Goal: Transaction & Acquisition: Purchase product/service

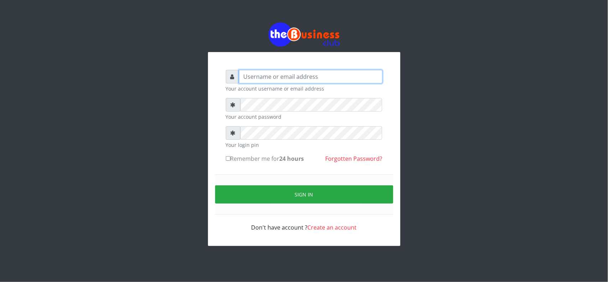
click at [319, 76] on input "text" at bounding box center [311, 77] width 144 height 14
type input "MubuyWallet"
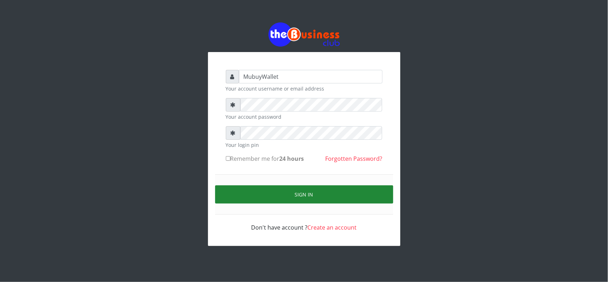
click at [319, 202] on button "Sign in" at bounding box center [304, 194] width 178 height 18
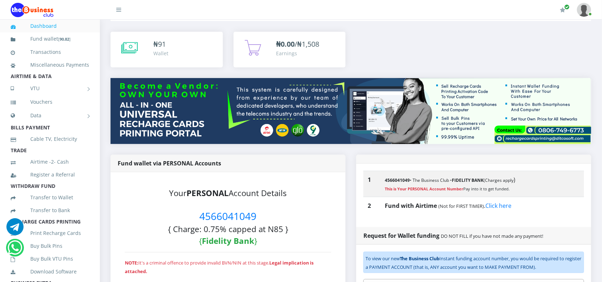
scroll to position [89, 0]
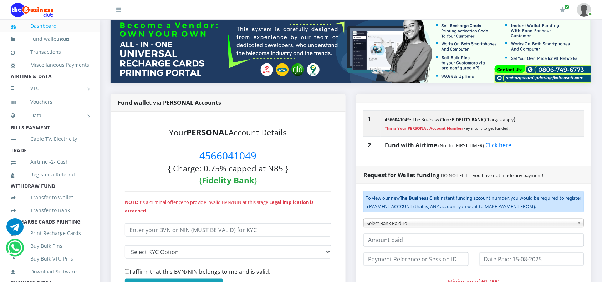
click at [242, 153] on span "4566041049" at bounding box center [228, 156] width 57 height 14
copy span "4566041049"
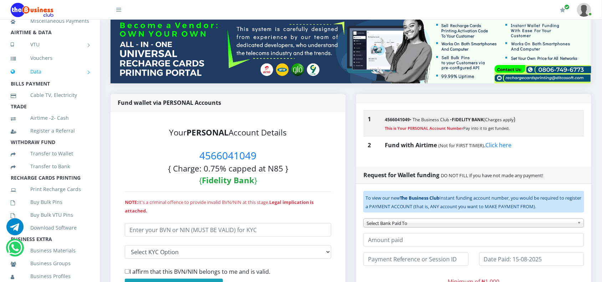
scroll to position [45, 0]
click at [50, 206] on link "Buy Bulk Pins" at bounding box center [50, 201] width 78 height 16
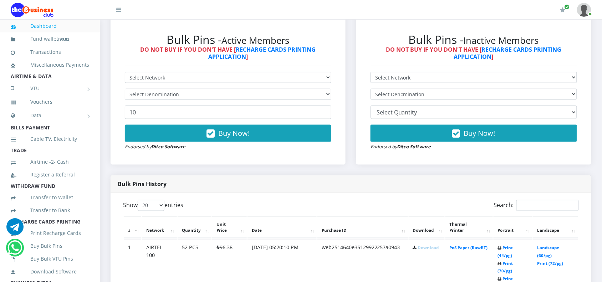
scroll to position [223, 0]
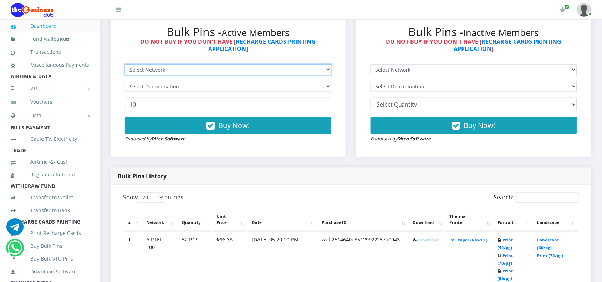
click at [165, 67] on select "Select Network MTN Globacom 9Mobile Airtel" at bounding box center [228, 69] width 206 height 11
select select "MTN"
click at [125, 64] on select "Select Network MTN Globacom 9Mobile Airtel" at bounding box center [228, 69] width 206 height 11
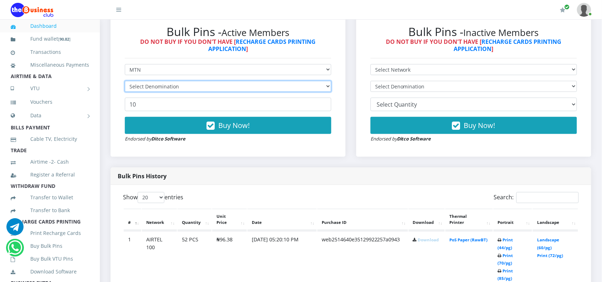
click at [150, 90] on select "Select Denomination" at bounding box center [228, 86] width 206 height 11
select select "484.95-500"
click at [125, 81] on select "Select Denomination MTN NGN100 - ₦96.99 MTN NGN200 - ₦193.98 MTN NGN400 - ₦387.…" at bounding box center [228, 86] width 206 height 11
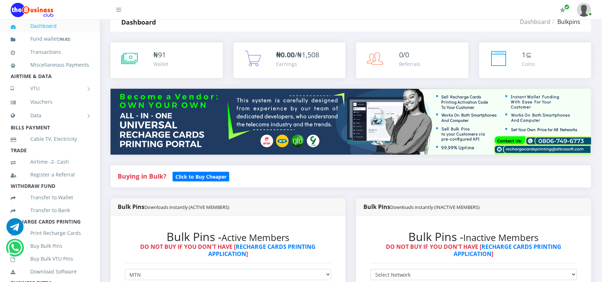
scroll to position [0, 0]
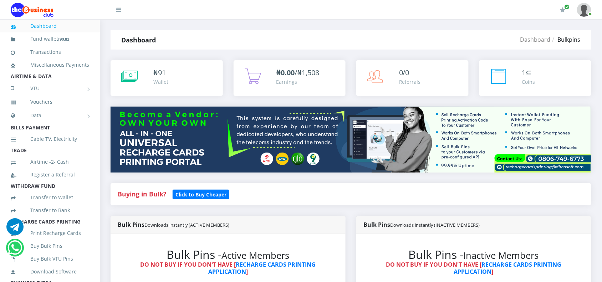
click at [200, 98] on div "₦ 91 Wallet" at bounding box center [166, 83] width 123 height 46
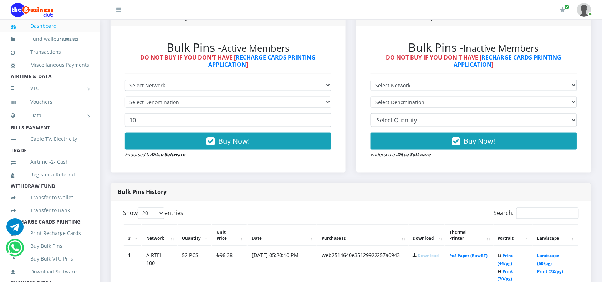
scroll to position [223, 0]
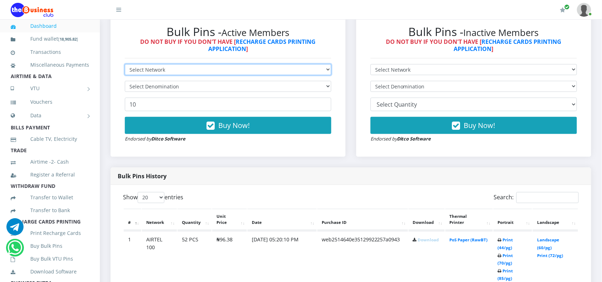
click at [179, 69] on select "Select Network MTN Globacom 9Mobile Airtel" at bounding box center [228, 69] width 206 height 11
select select "MTN"
click at [125, 64] on select "Select Network MTN Globacom 9Mobile Airtel" at bounding box center [228, 69] width 206 height 11
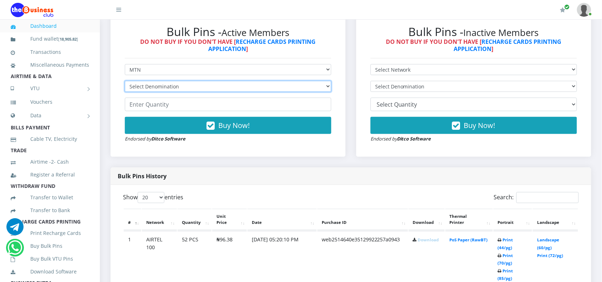
click at [155, 88] on select "Select Denomination MTN NGN100 - ₦96.99 MTN NGN200 - ₦193.98 MTN NGN400 - ₦387.…" at bounding box center [228, 86] width 206 height 11
select select "484.95-500"
click at [125, 81] on select "Select Denomination MTN NGN100 - ₦96.99 MTN NGN200 - ₦193.98 MTN NGN400 - ₦387.…" at bounding box center [228, 86] width 206 height 11
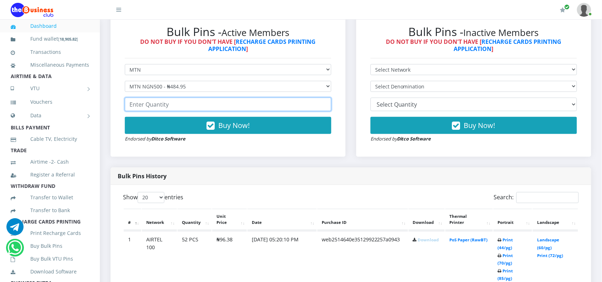
click at [157, 105] on input "number" at bounding box center [228, 105] width 206 height 14
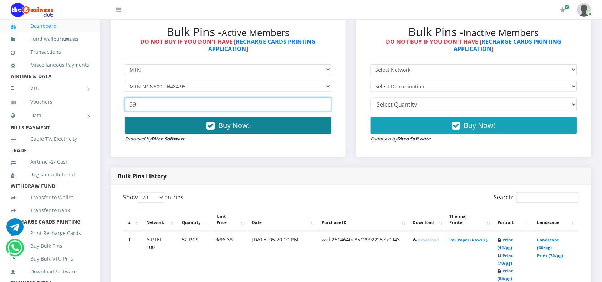
type input "39"
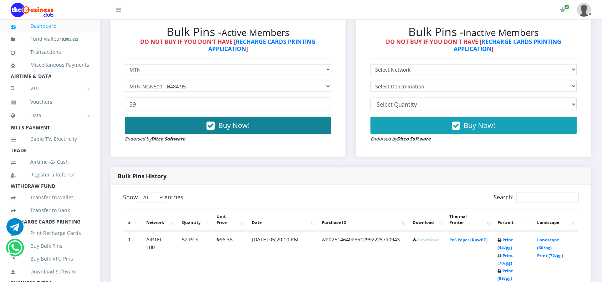
click at [150, 132] on button "Buy Now!" at bounding box center [228, 125] width 206 height 17
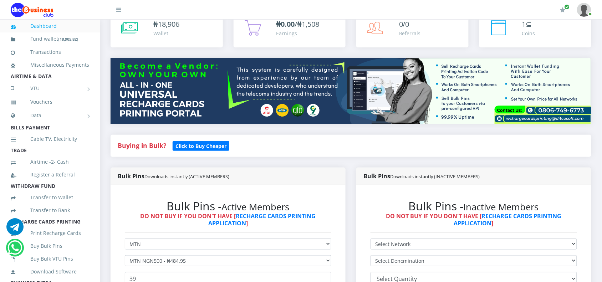
scroll to position [0, 0]
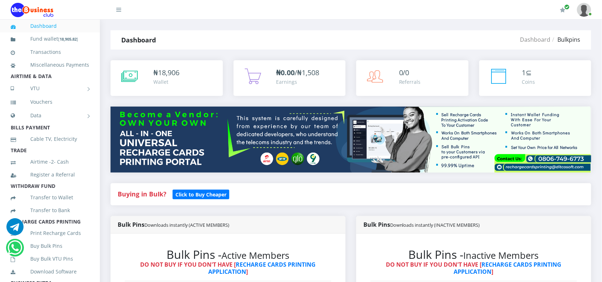
click at [300, 69] on span "₦0.00 /₦1,508" at bounding box center [297, 73] width 43 height 10
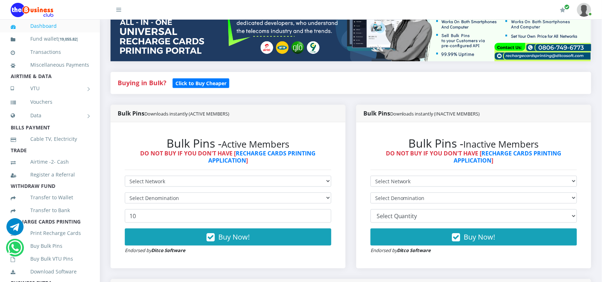
scroll to position [134, 0]
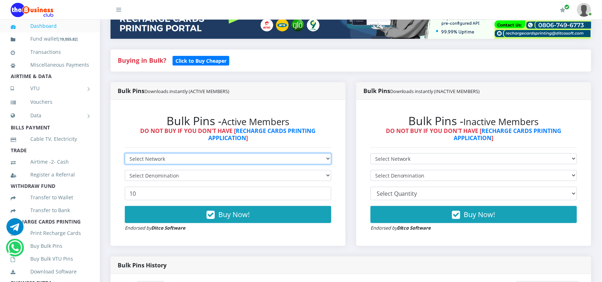
click at [156, 163] on select "Select Network MTN Globacom 9Mobile Airtel" at bounding box center [228, 158] width 206 height 11
select select "MTN"
click at [125, 153] on select "Select Network MTN Globacom 9Mobile Airtel" at bounding box center [228, 158] width 206 height 11
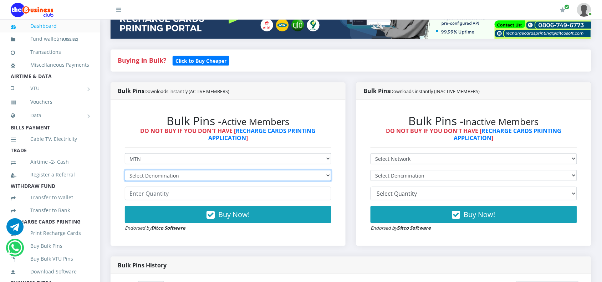
click at [140, 180] on select "Select Denomination MTN NGN100 - ₦96.99 MTN NGN200 - ₦193.98 MTN NGN400 - ₦387.…" at bounding box center [228, 175] width 206 height 11
select select "484.95-500"
click at [125, 170] on select "Select Denomination MTN NGN100 - ₦96.99 MTN NGN200 - ₦193.98 MTN NGN400 - ₦387.…" at bounding box center [228, 175] width 206 height 11
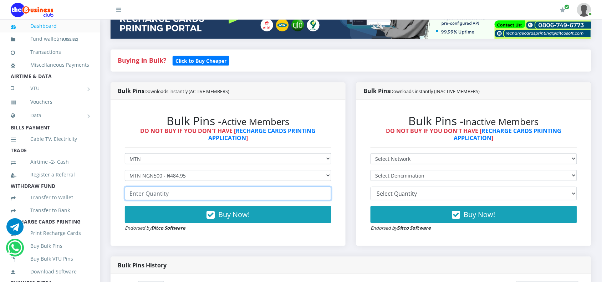
click at [150, 191] on input "number" at bounding box center [228, 194] width 206 height 14
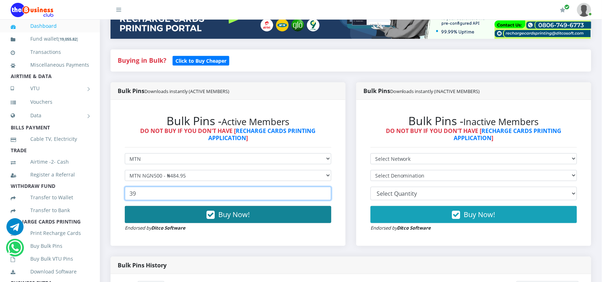
type input "39"
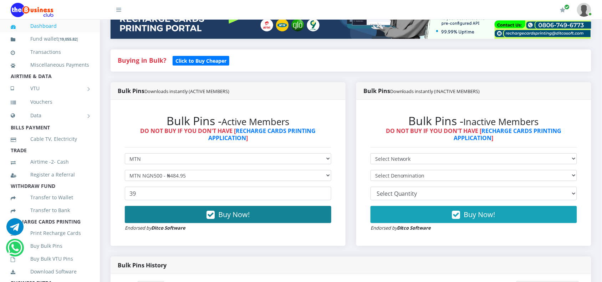
click at [179, 214] on button "Buy Now!" at bounding box center [228, 214] width 206 height 17
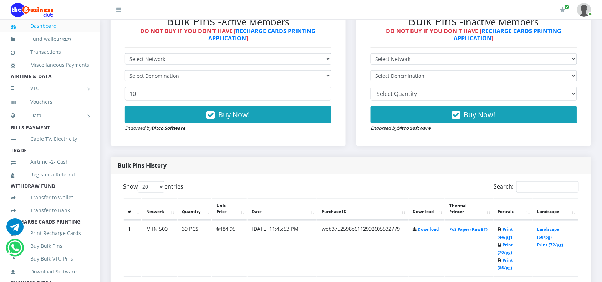
scroll to position [312, 0]
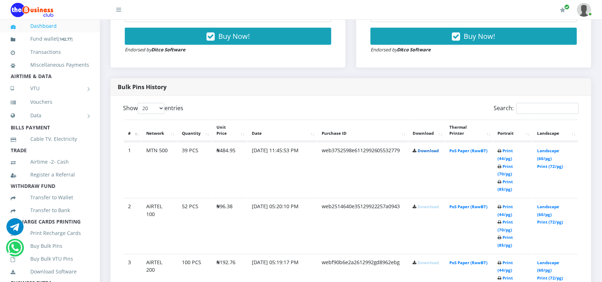
click at [424, 152] on link "Download" at bounding box center [428, 150] width 21 height 5
